Goal: Check status: Check status

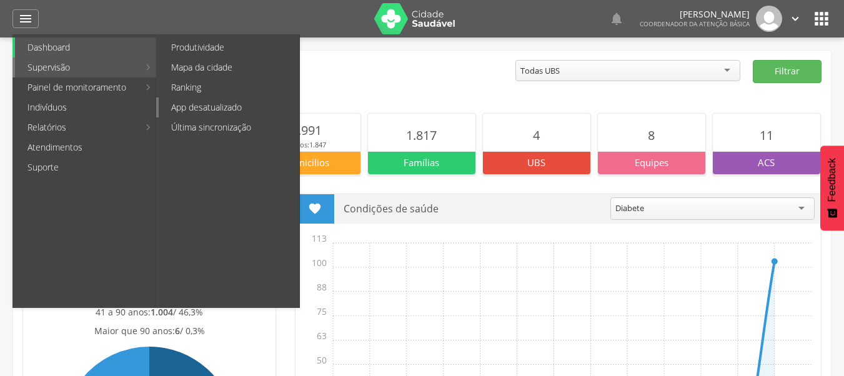
click at [268, 112] on link "App desatualizado" at bounding box center [229, 107] width 141 height 20
